Goal: Task Accomplishment & Management: Manage account settings

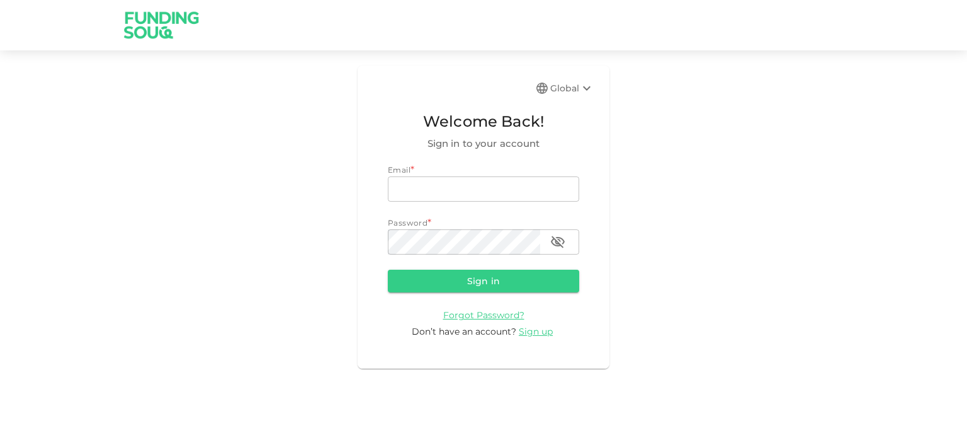
click at [400, 208] on div "Email * email email Password * password password" at bounding box center [483, 209] width 191 height 91
click at [411, 191] on input "email" at bounding box center [483, 188] width 191 height 25
type input "[EMAIL_ADDRESS][DOMAIN_NAME]"
click at [388, 269] on button "Sign in" at bounding box center [483, 280] width 191 height 23
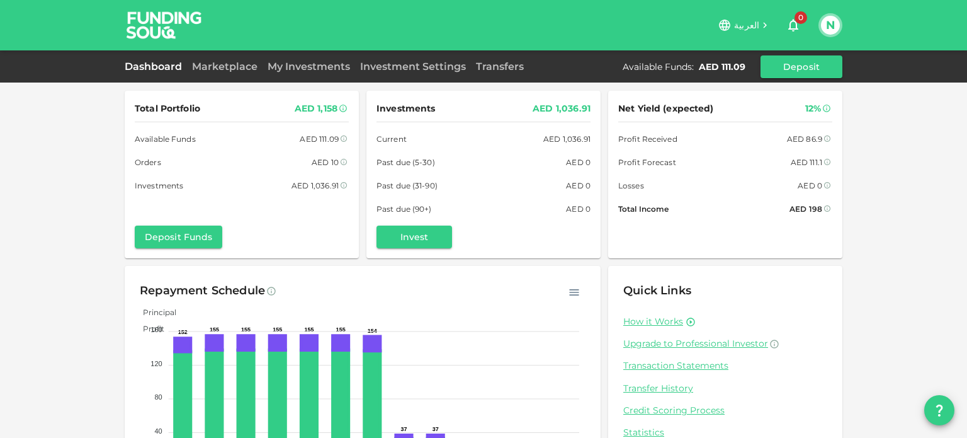
click at [875, 162] on div "Total Portfolio AED 1,158 Available Funds AED 111.09 Orders AED 10 Investments …" at bounding box center [483, 260] width 967 height 521
click at [505, 69] on link "Transfers" at bounding box center [500, 66] width 58 height 12
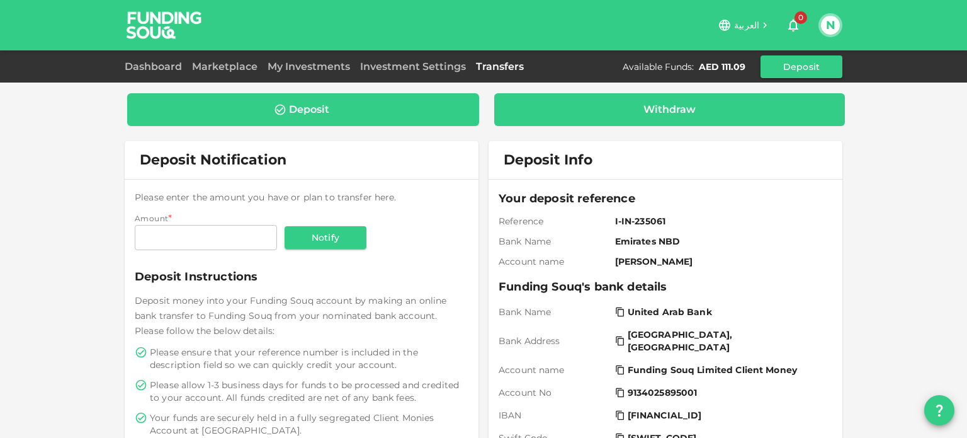
click at [633, 113] on div "Withdraw" at bounding box center [669, 109] width 331 height 13
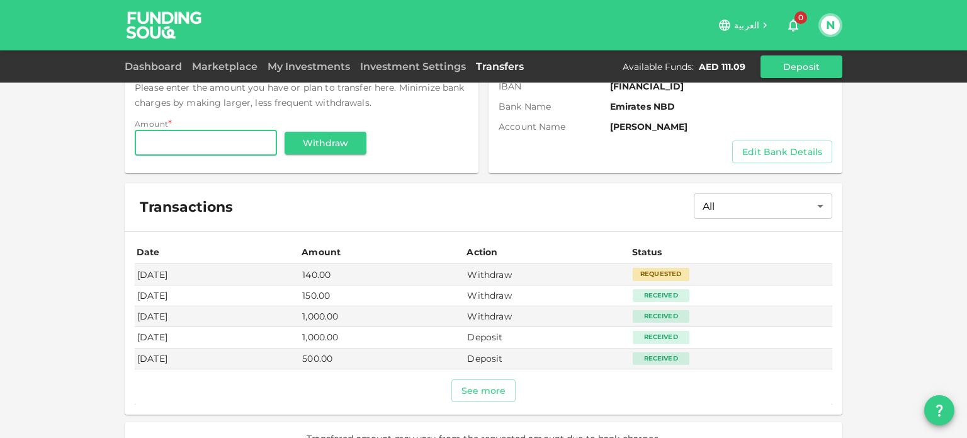
scroll to position [116, 0]
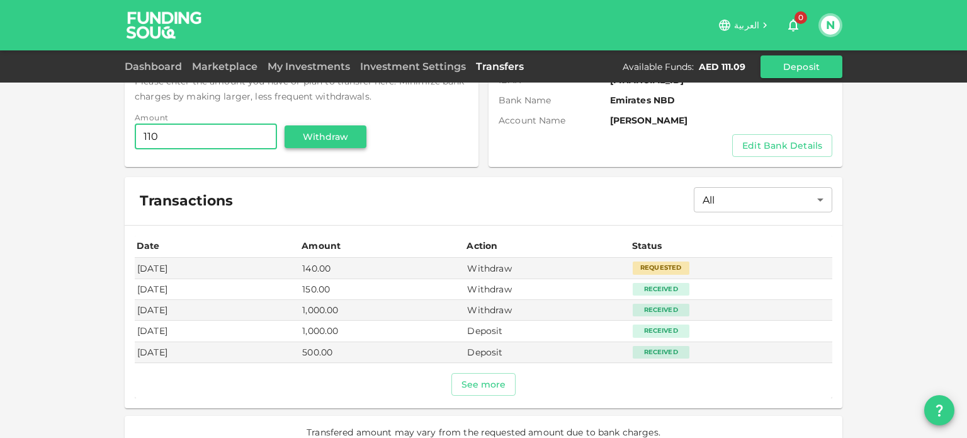
type input "110"
click at [299, 140] on button "Withdraw" at bounding box center [326, 136] width 82 height 23
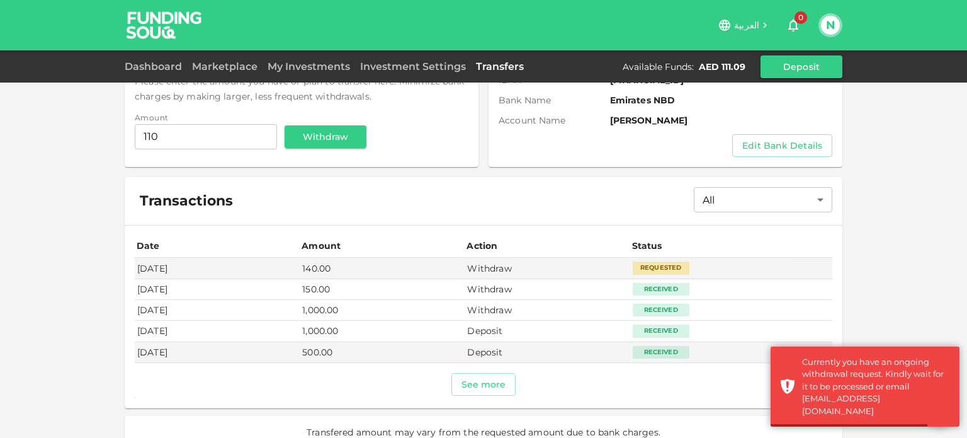
scroll to position [108, 0]
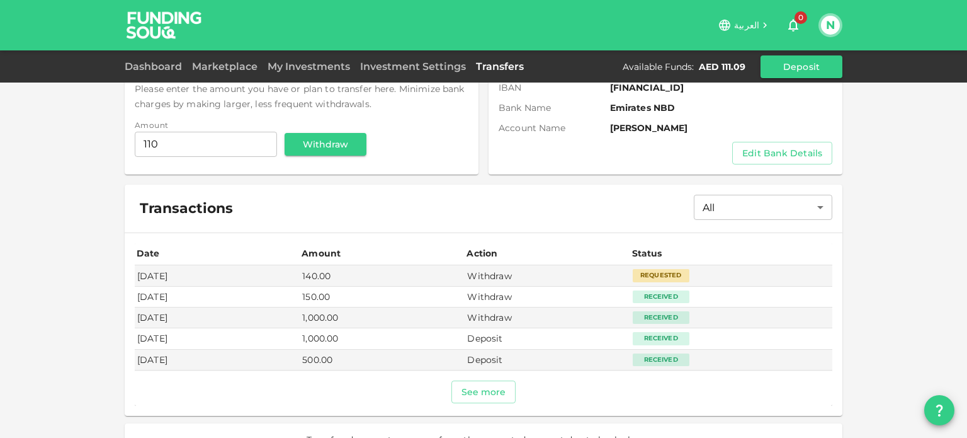
click at [566, 243] on th "Action" at bounding box center [547, 254] width 165 height 22
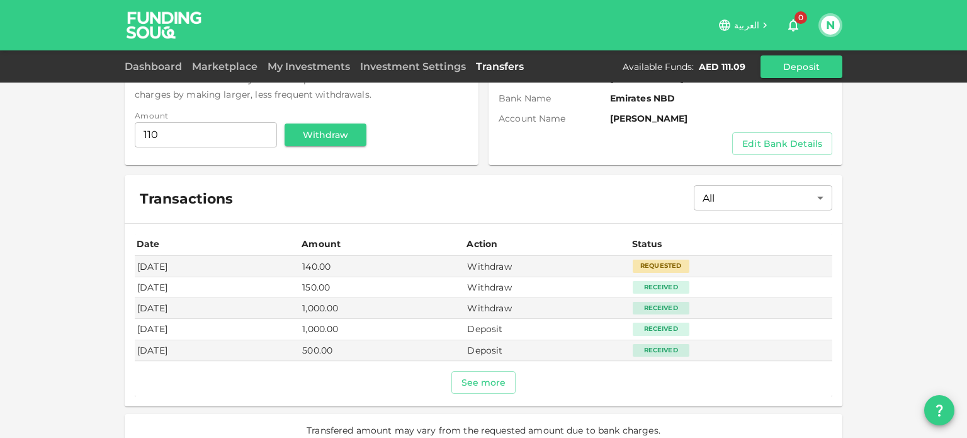
scroll to position [120, 0]
